Goal: Check status: Check status

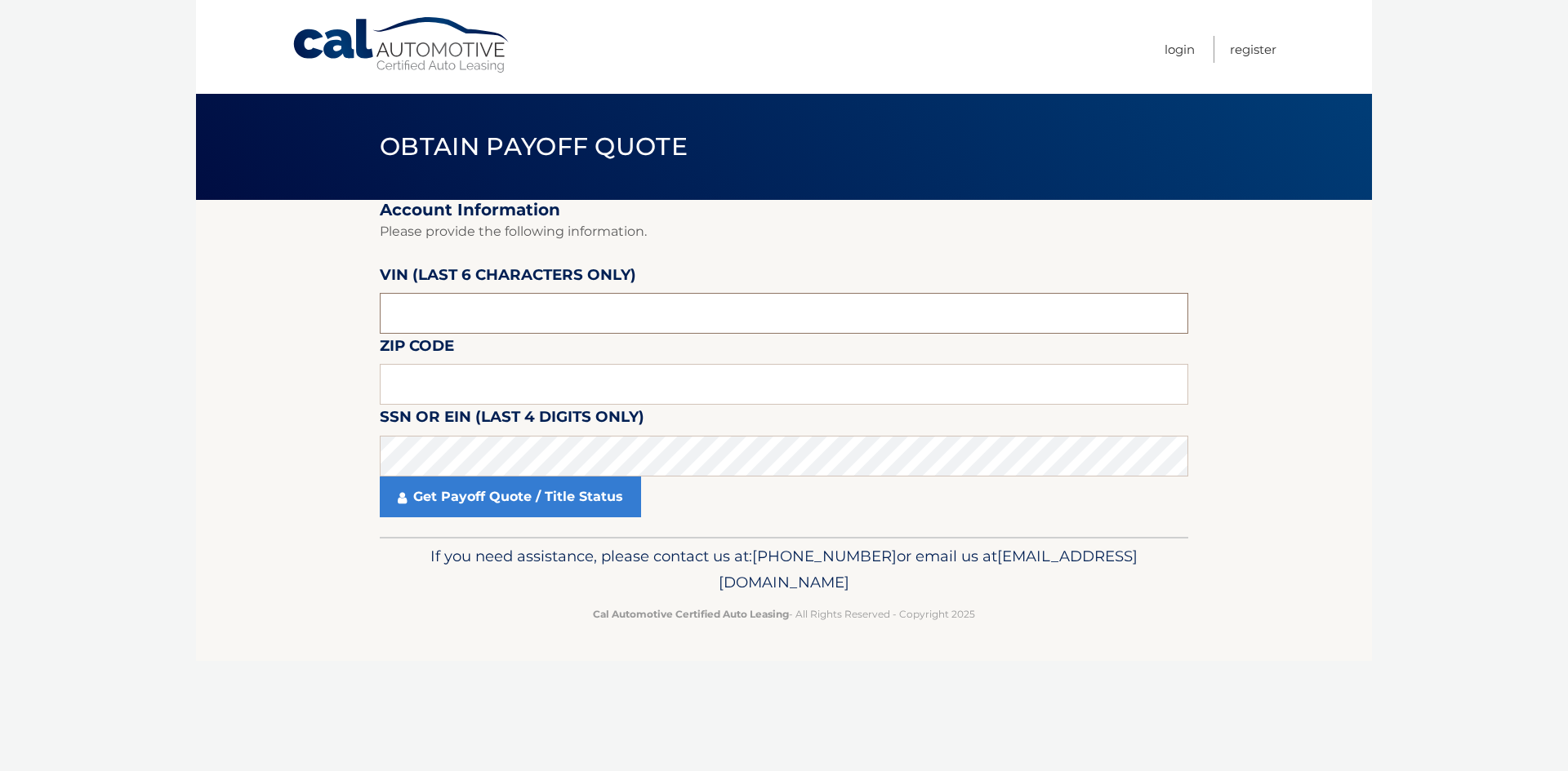
drag, startPoint x: 447, startPoint y: 315, endPoint x: 224, endPoint y: 325, distance: 223.2
click at [224, 325] on section "Account Information Please provide the following information. [PERSON_NAME] (la…" at bounding box center [784, 368] width 1176 height 337
type input "006122"
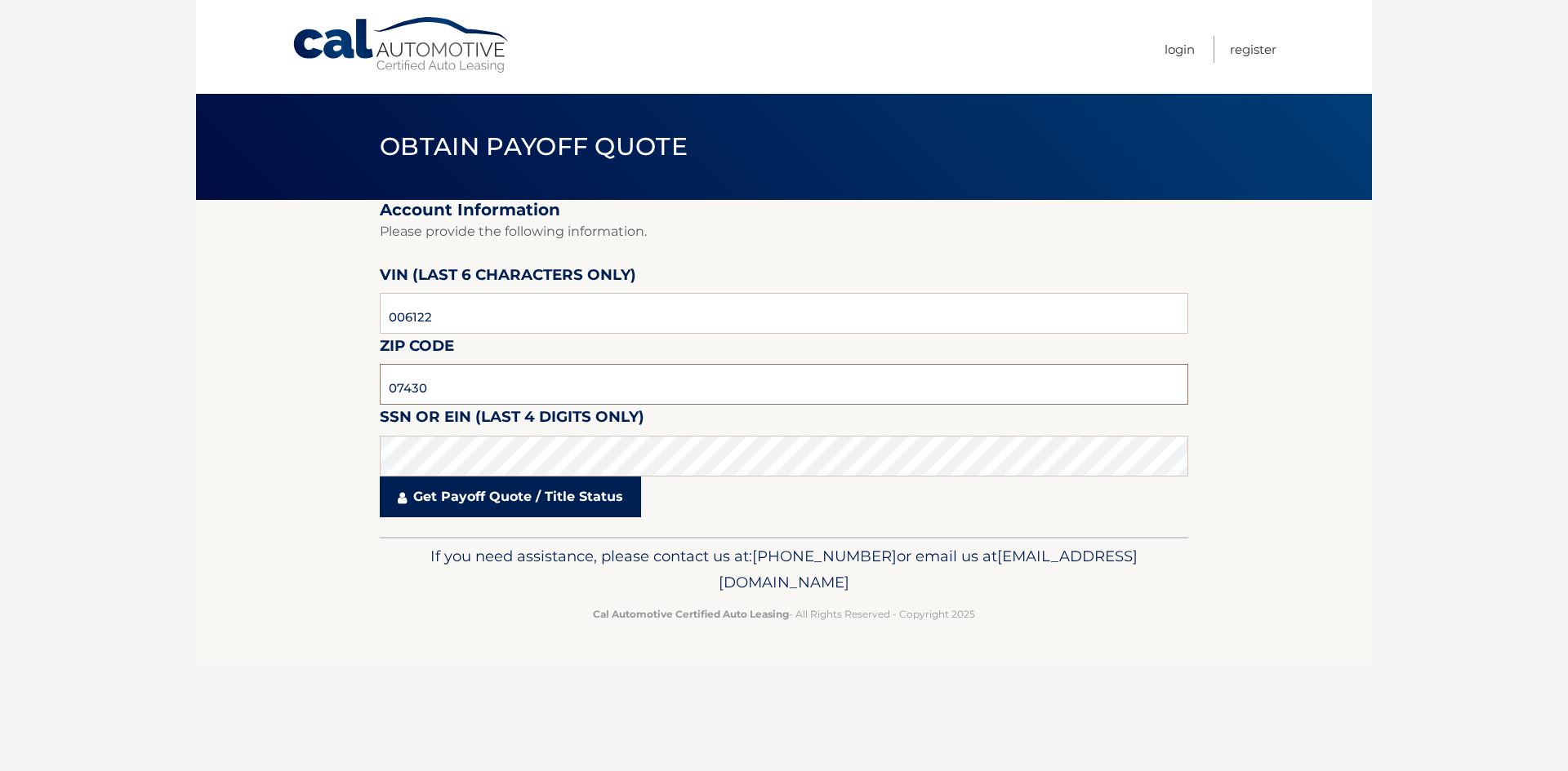
type input "07430"
click at [460, 501] on link "Get Payoff Quote / Title Status" at bounding box center [510, 496] width 261 height 41
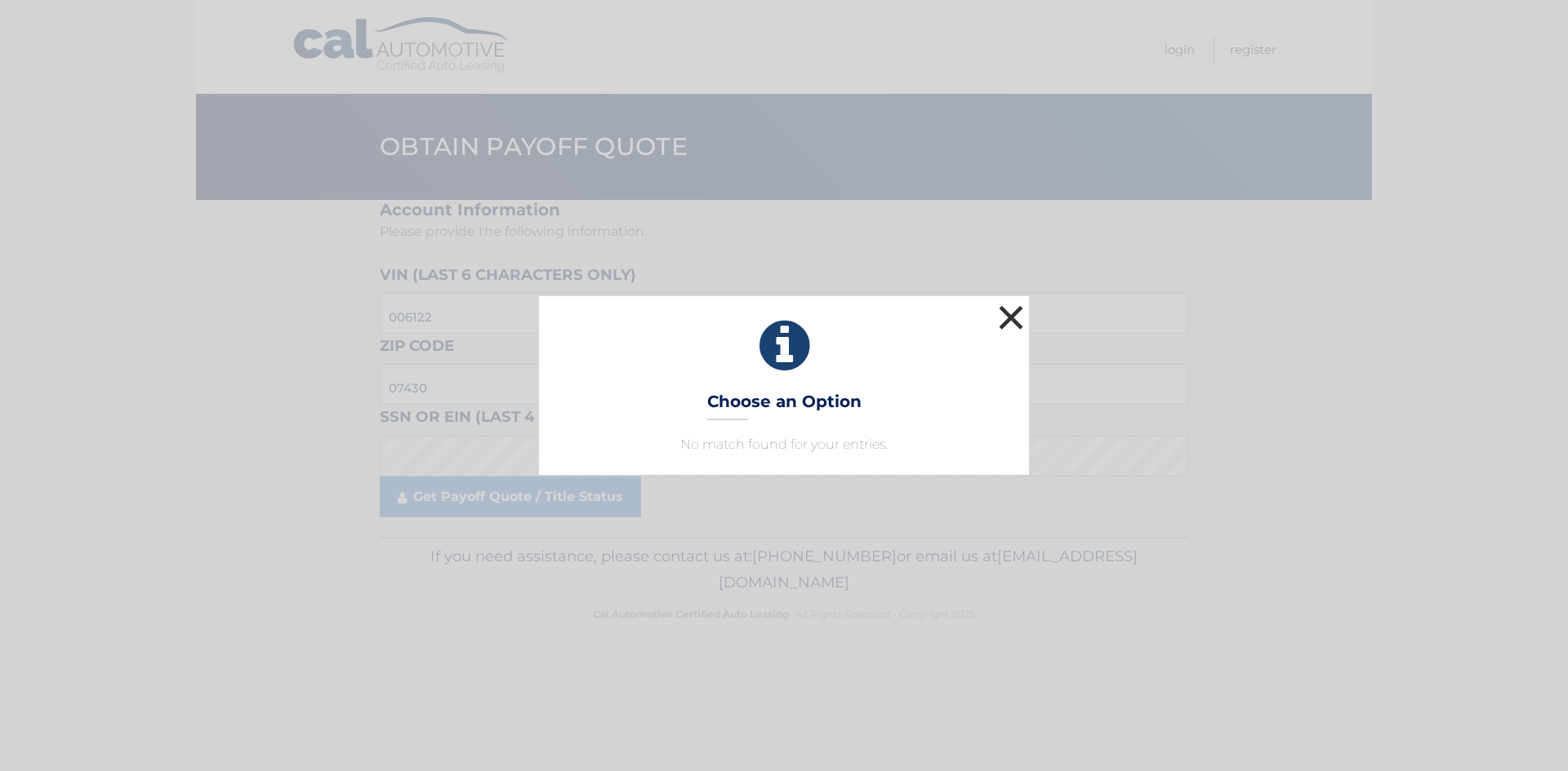
click at [1006, 312] on button "×" at bounding box center [1012, 318] width 33 height 33
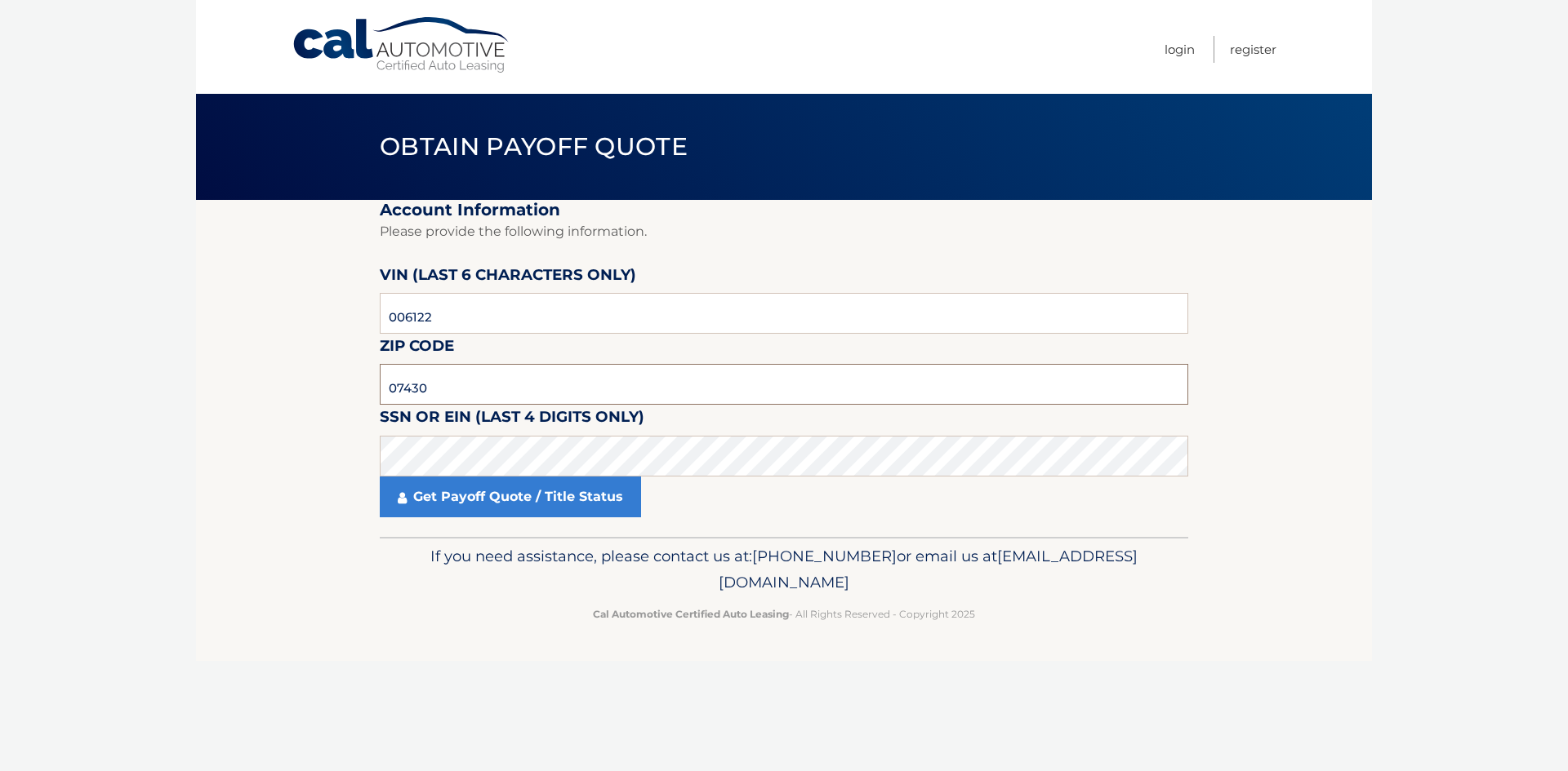
drag, startPoint x: 436, startPoint y: 384, endPoint x: 205, endPoint y: 402, distance: 231.7
click at [221, 402] on section "Account Information Please provide the following information. [PERSON_NAME] (la…" at bounding box center [784, 368] width 1176 height 337
type input "07075"
click at [443, 490] on link "Get Payoff Quote / Title Status" at bounding box center [510, 496] width 261 height 41
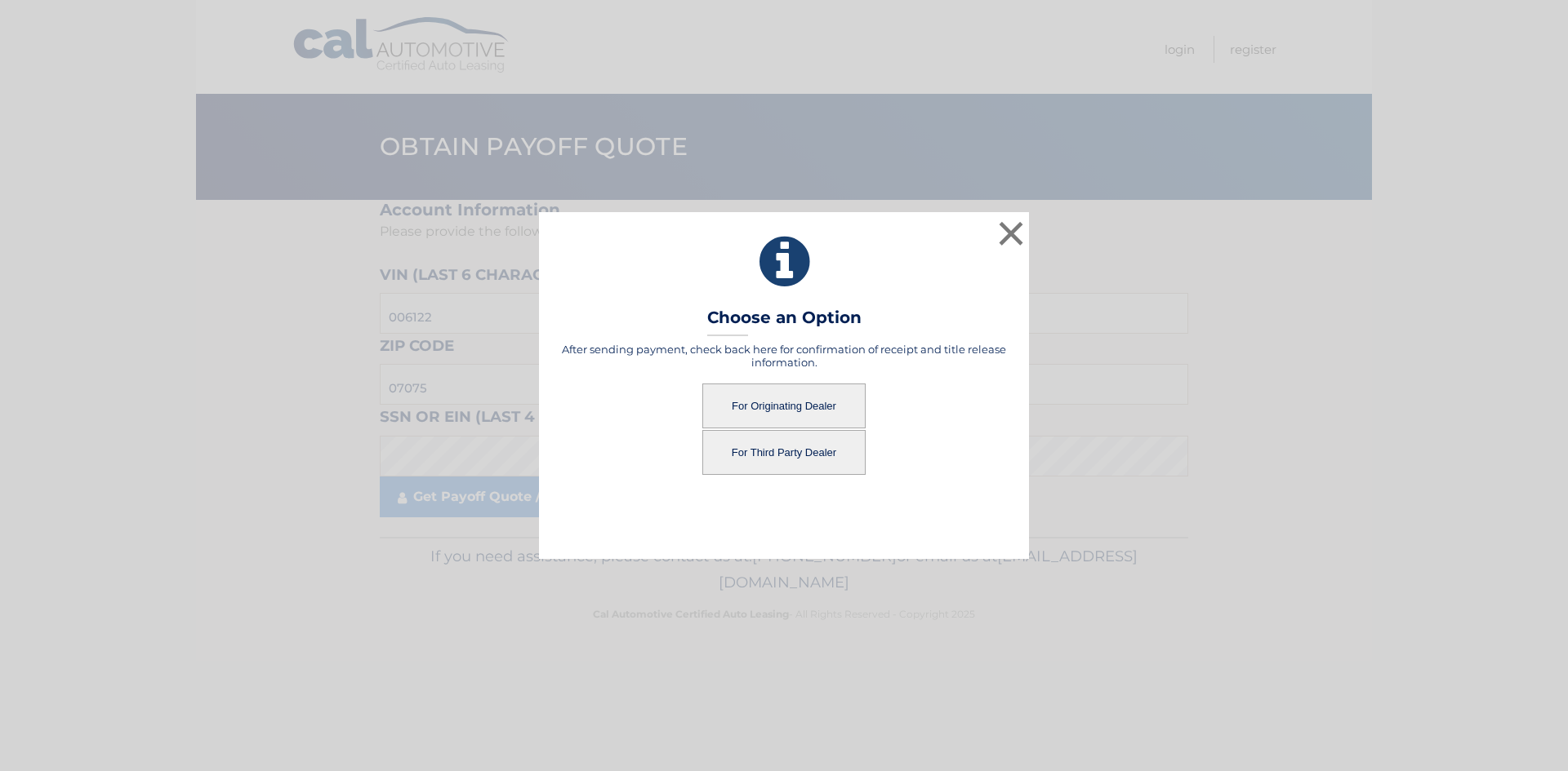
click at [764, 402] on button "For Originating Dealer" at bounding box center [784, 406] width 163 height 45
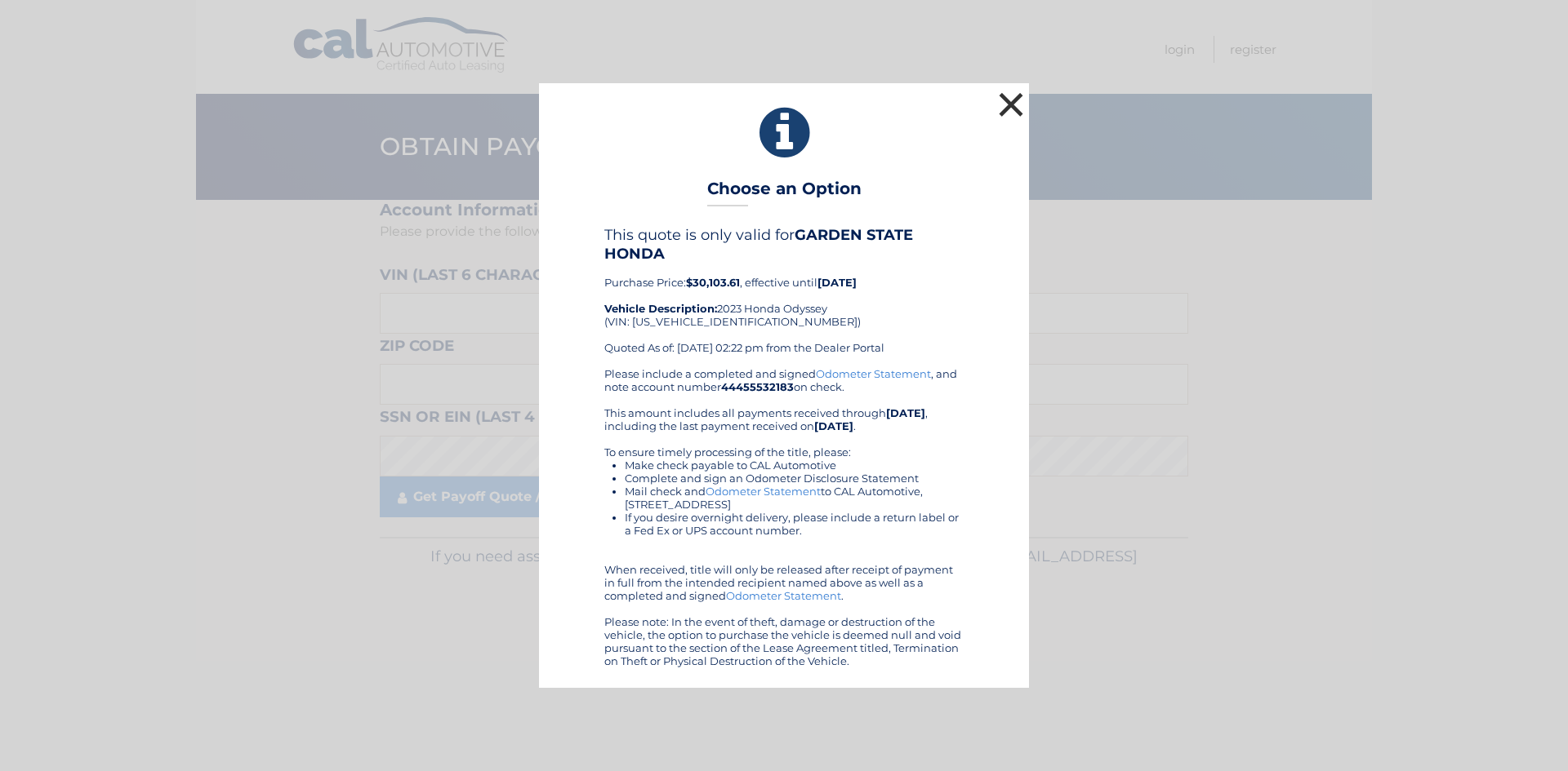
click at [1010, 107] on button "×" at bounding box center [1012, 105] width 33 height 33
